Goal: Book appointment/travel/reservation

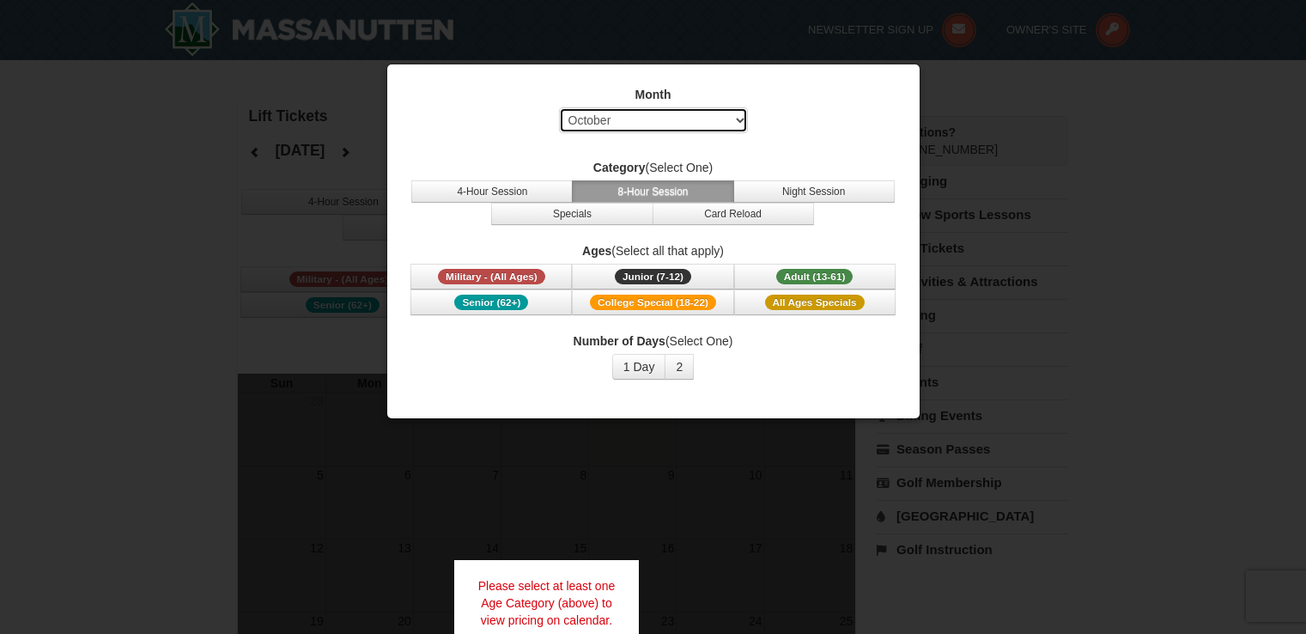
click at [640, 113] on select "Select October November December January February March April May June July Aug…" at bounding box center [653, 120] width 189 height 26
select select "12"
click at [559, 107] on select "Select October November December January February March April May June July Aug…" at bounding box center [653, 120] width 189 height 26
click at [786, 279] on span "Adult (13-61)" at bounding box center [814, 276] width 77 height 15
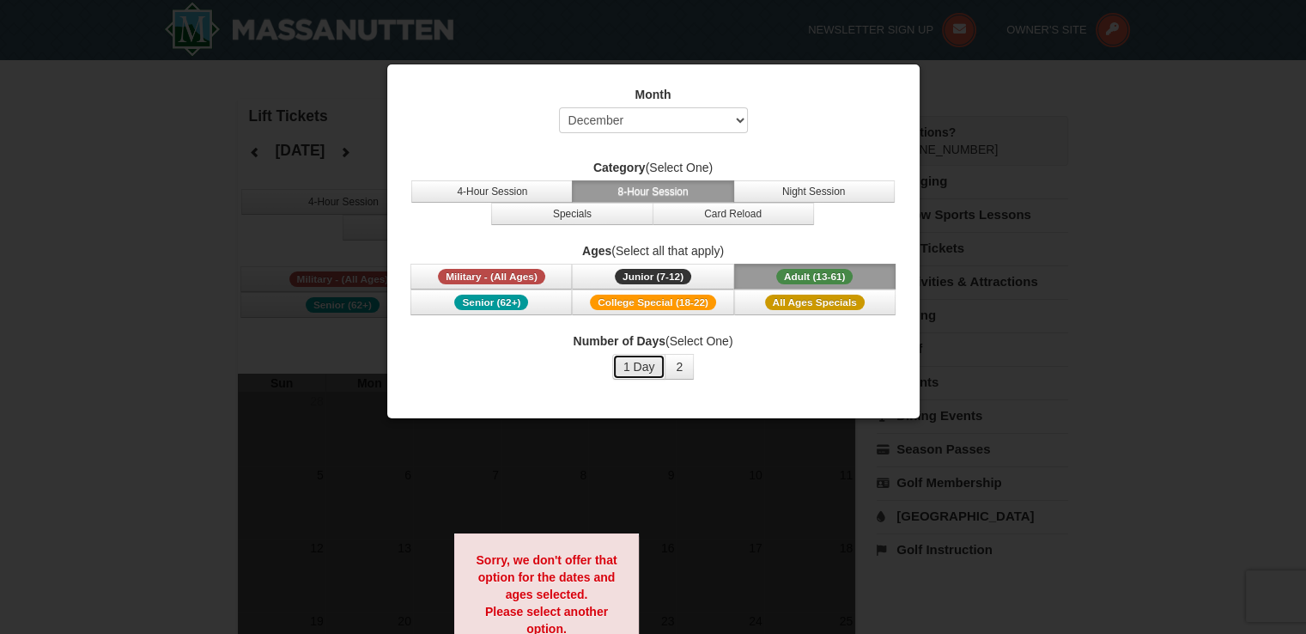
click at [645, 368] on button "1 Day" at bounding box center [639, 367] width 54 height 26
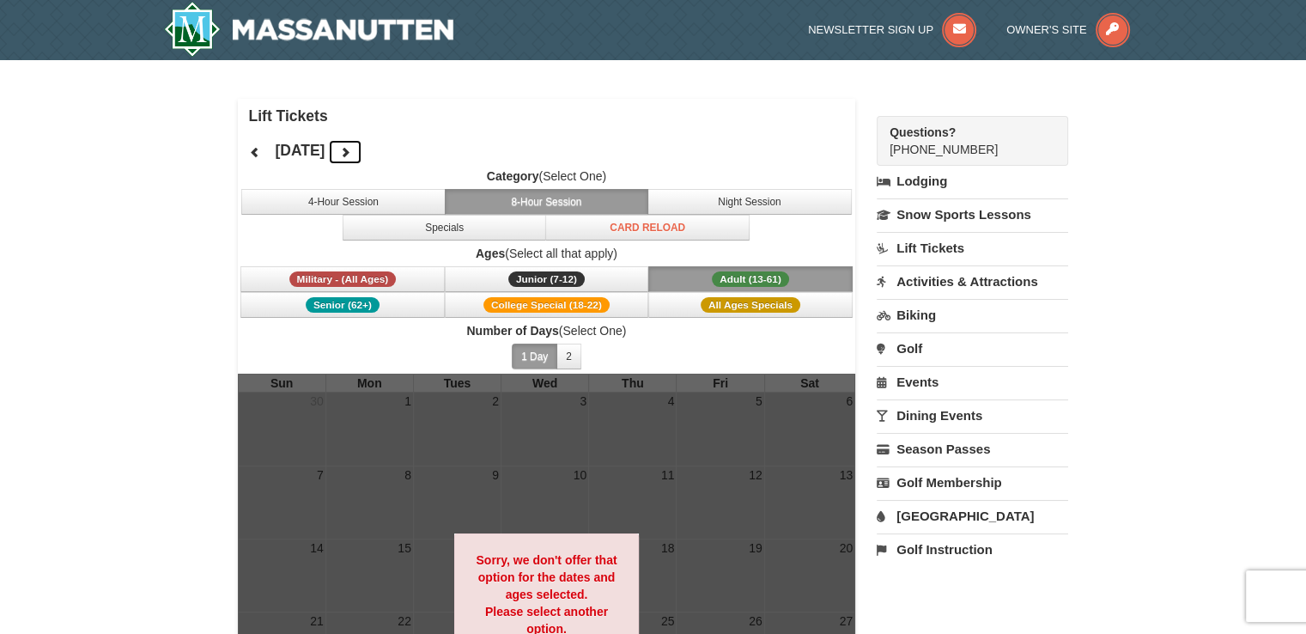
click at [351, 152] on icon at bounding box center [345, 152] width 12 height 12
click at [454, 231] on button "Specials" at bounding box center [445, 228] width 204 height 26
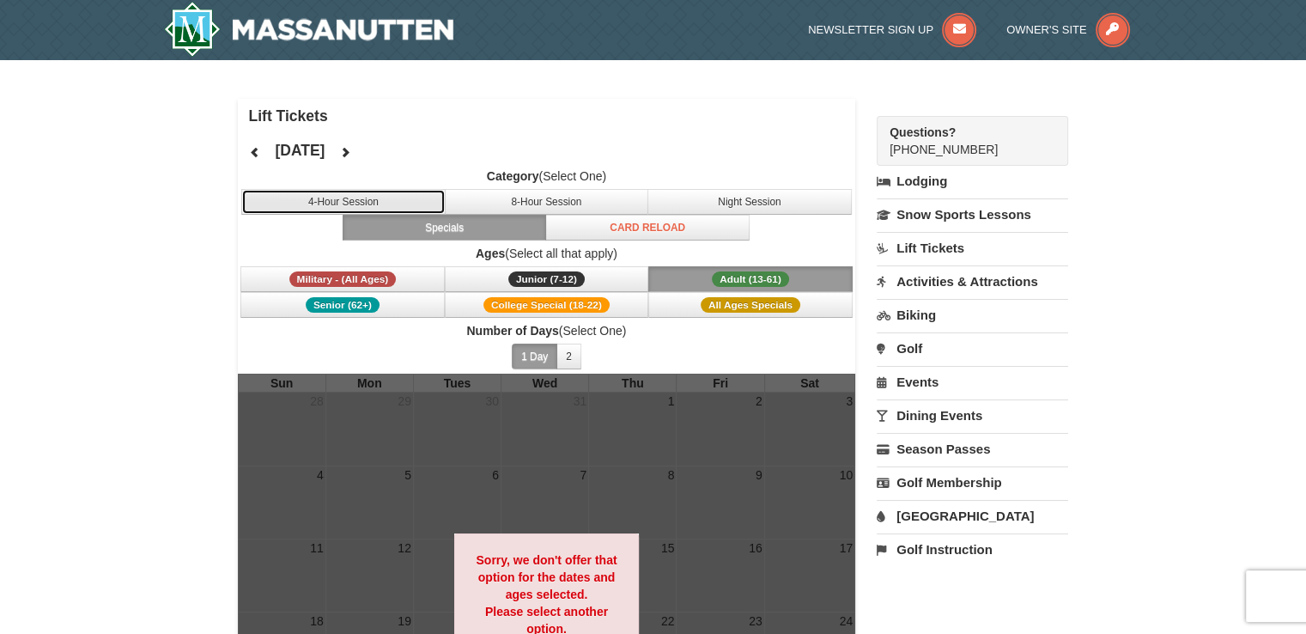
click at [354, 207] on button "4-Hour Session" at bounding box center [343, 202] width 204 height 26
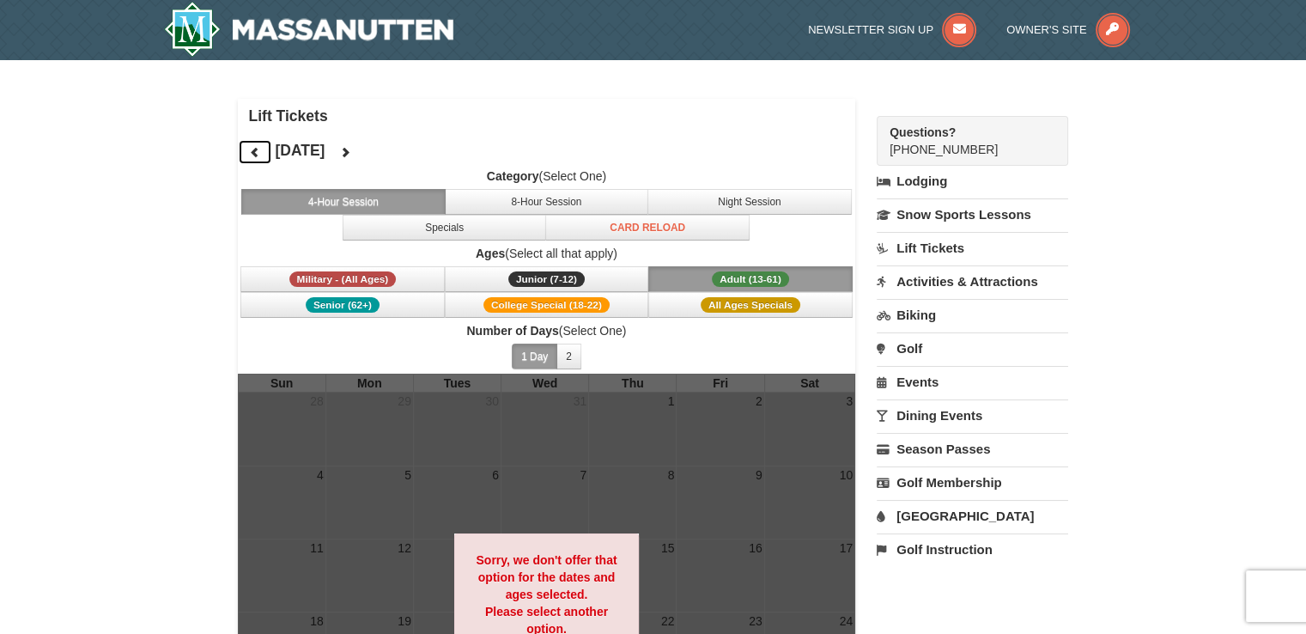
click at [252, 152] on icon at bounding box center [255, 152] width 12 height 12
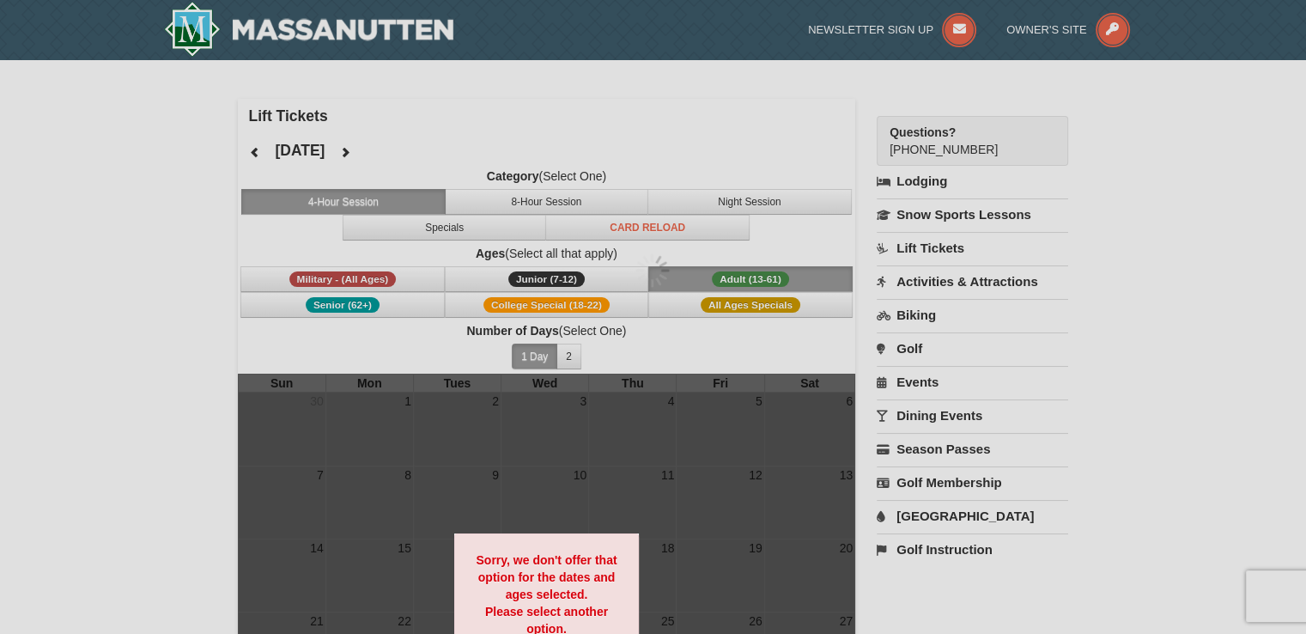
click at [252, 152] on div at bounding box center [653, 317] width 1306 height 634
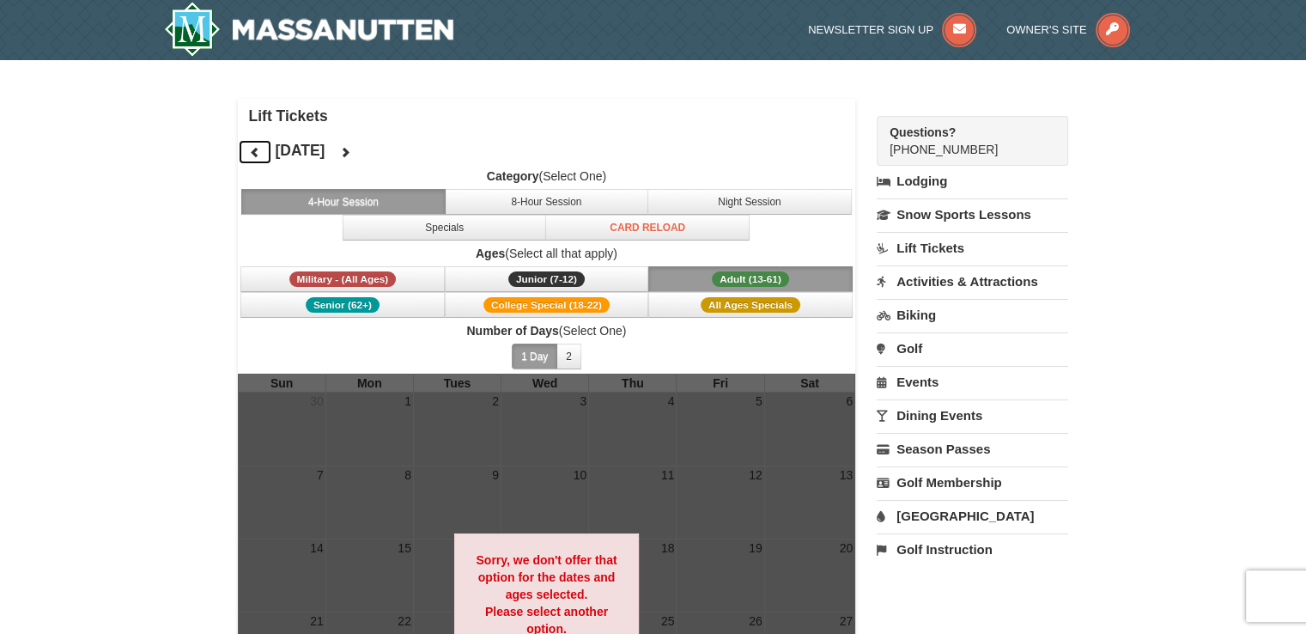
click at [252, 152] on icon at bounding box center [255, 152] width 12 height 12
